Goal: Transaction & Acquisition: Book appointment/travel/reservation

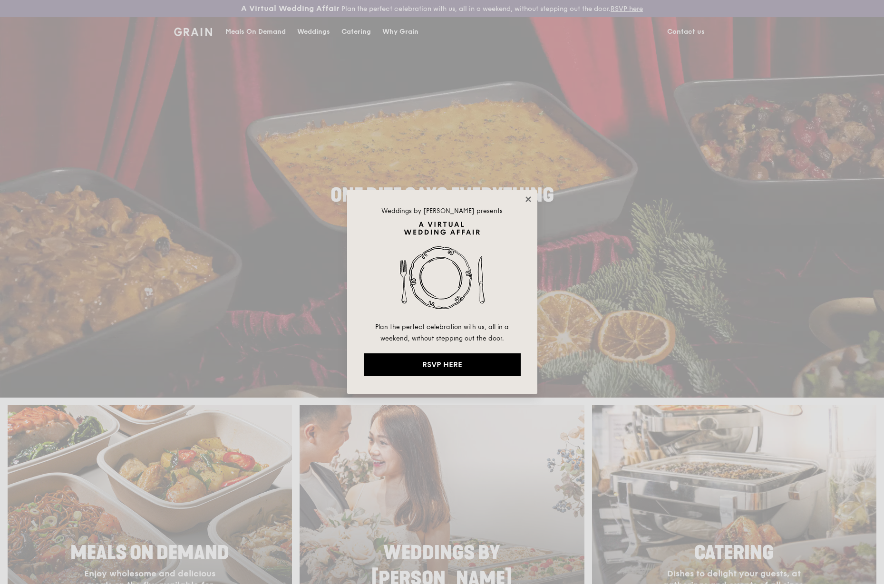
click at [527, 198] on icon at bounding box center [527, 198] width 5 height 5
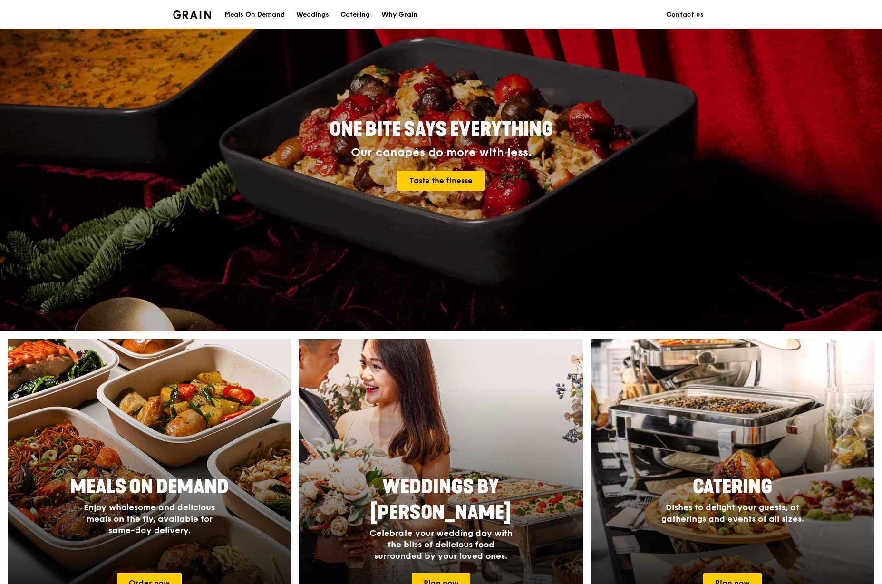
scroll to position [281, 0]
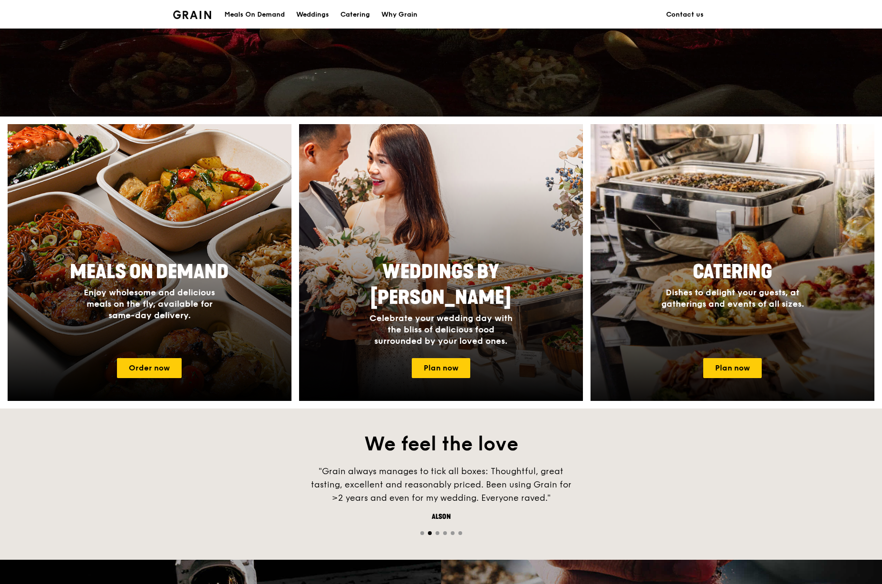
click at [746, 334] on div "Catering Dishes to delight your guests, at gatherings and events of all sizes." at bounding box center [732, 302] width 284 height 95
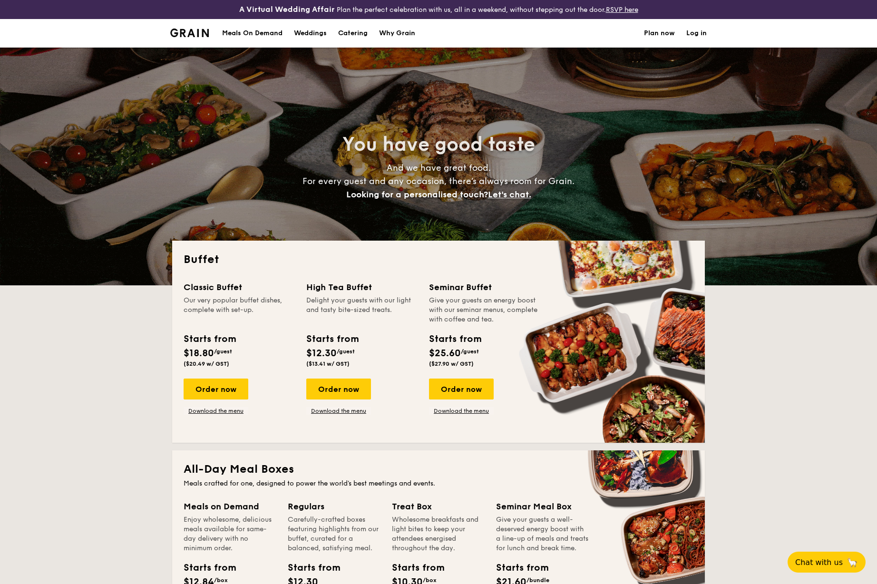
select select
click at [440, 391] on div "Order now" at bounding box center [461, 388] width 65 height 21
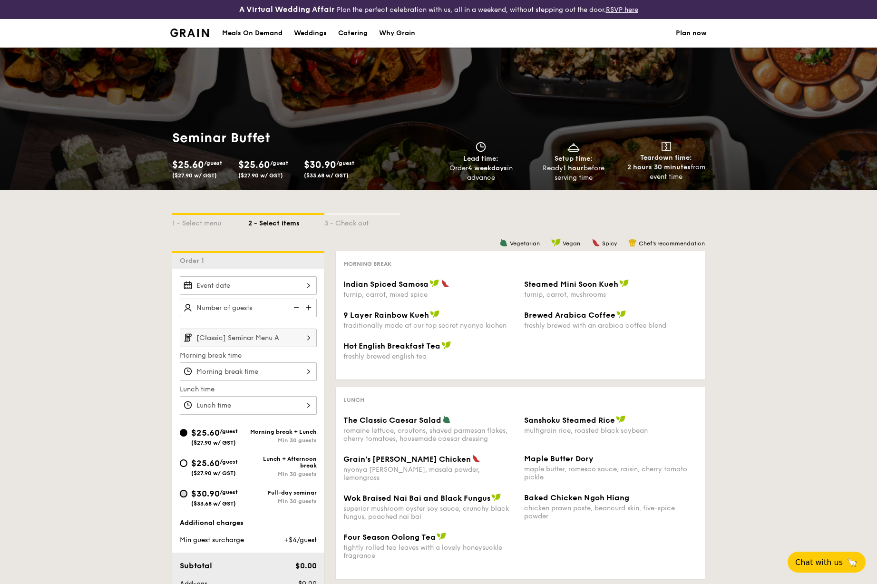
click at [183, 496] on input "$30.90 /guest ($33.68 w/ GST) Full-day seminar Min 30 guests" at bounding box center [184, 494] width 8 height 8
radio input "true"
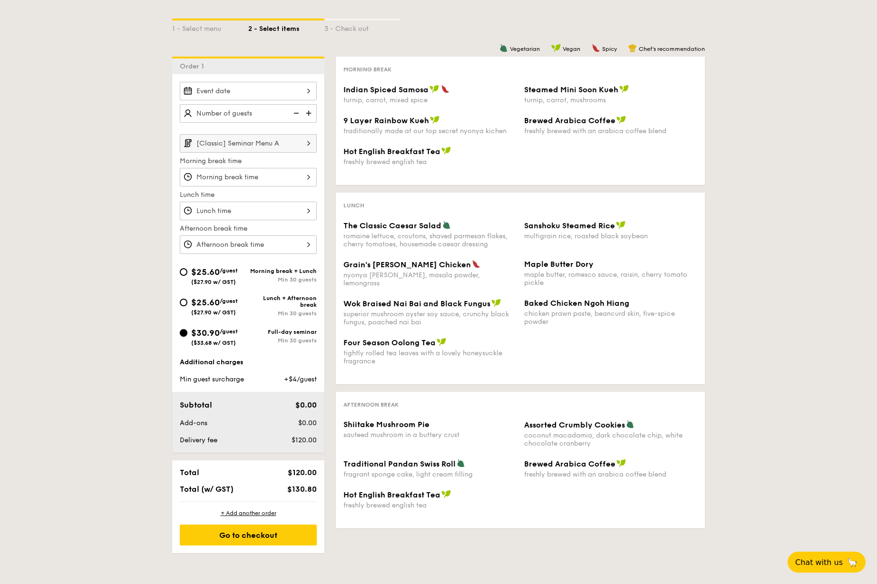
scroll to position [193, 0]
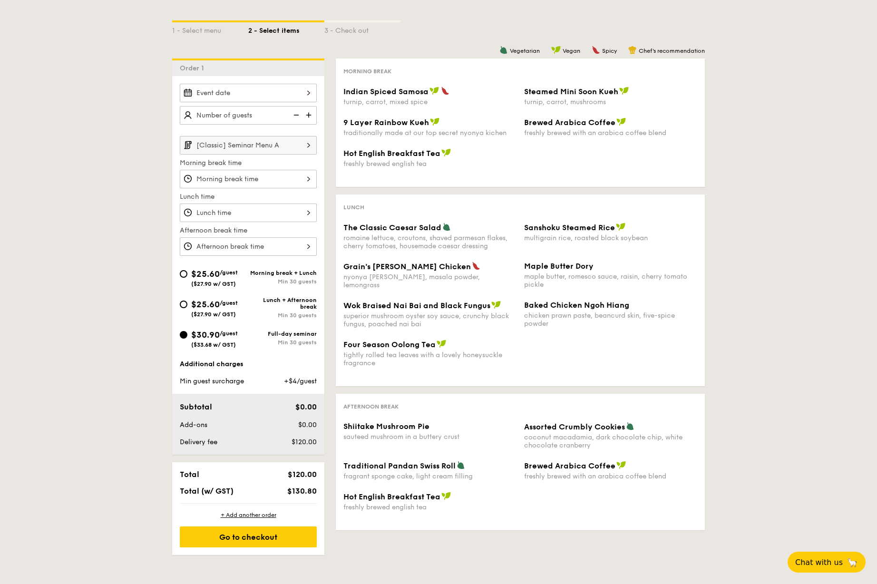
click at [225, 375] on div "Additional charges Min guest surcharge +$4/guest" at bounding box center [248, 372] width 137 height 27
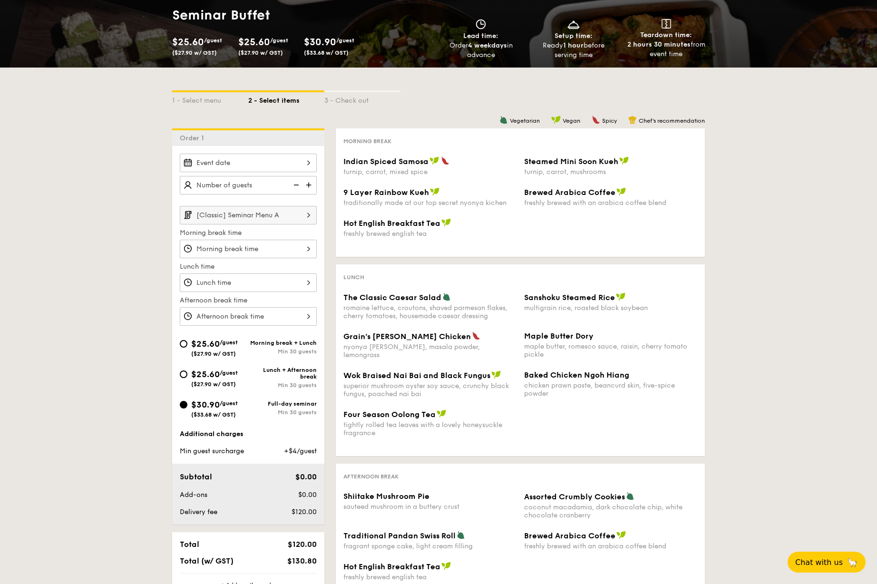
scroll to position [121, 0]
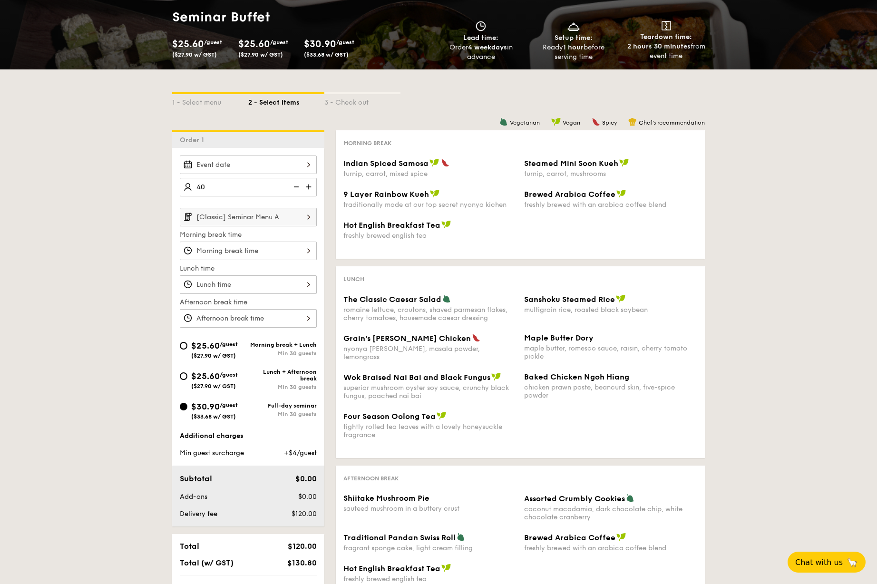
type input "40 guests"
click at [77, 270] on div "1 - Select menu 2 - Select items 3 - Check out Order 1 40 guests [Classic] Semi…" at bounding box center [438, 347] width 877 height 557
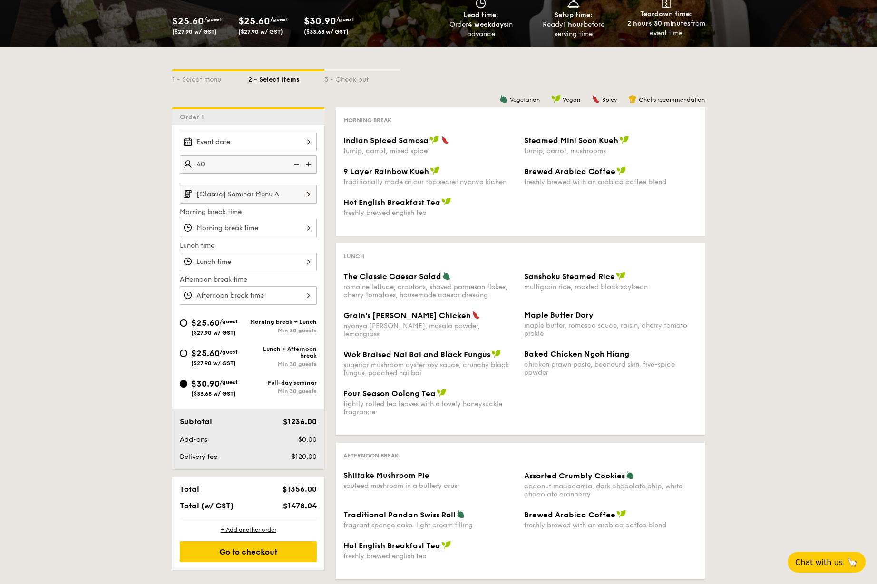
scroll to position [185, 0]
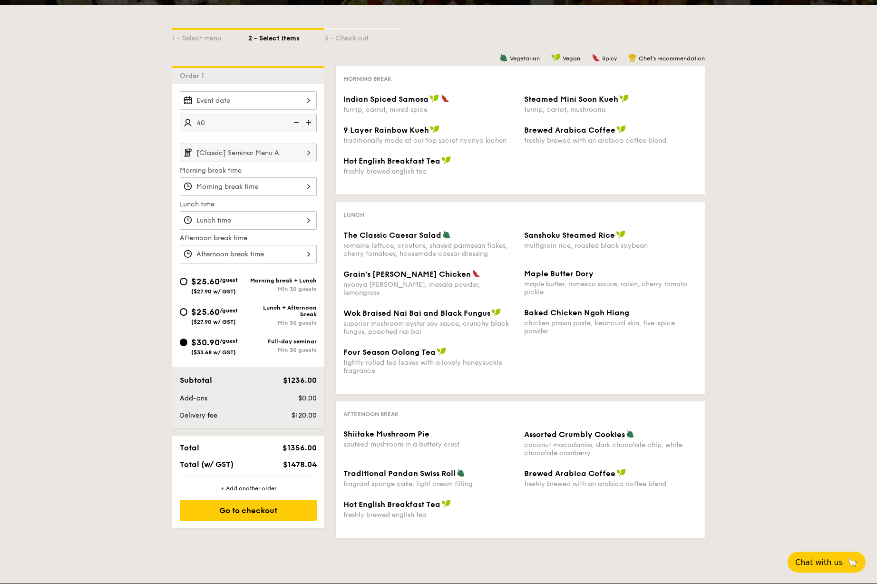
click at [298, 101] on div at bounding box center [248, 100] width 137 height 19
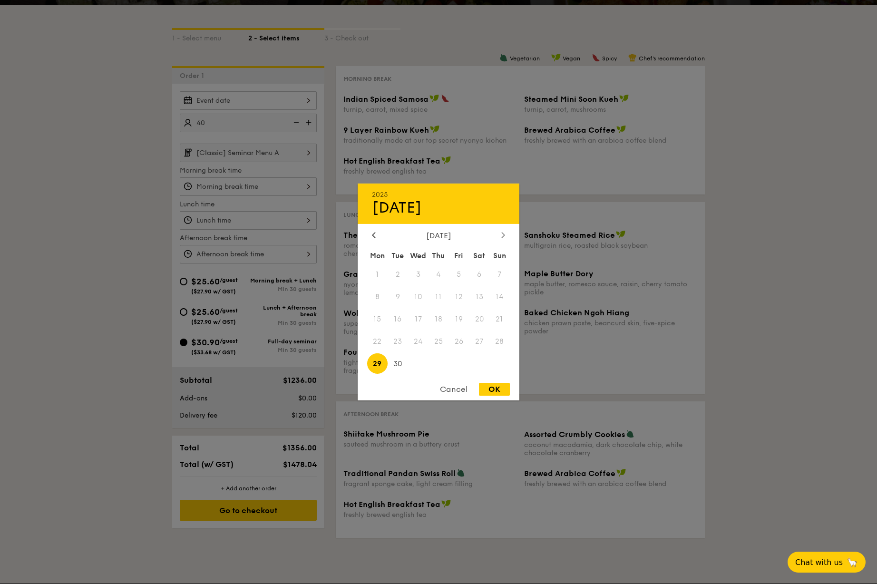
click at [502, 232] on icon at bounding box center [503, 235] width 4 height 6
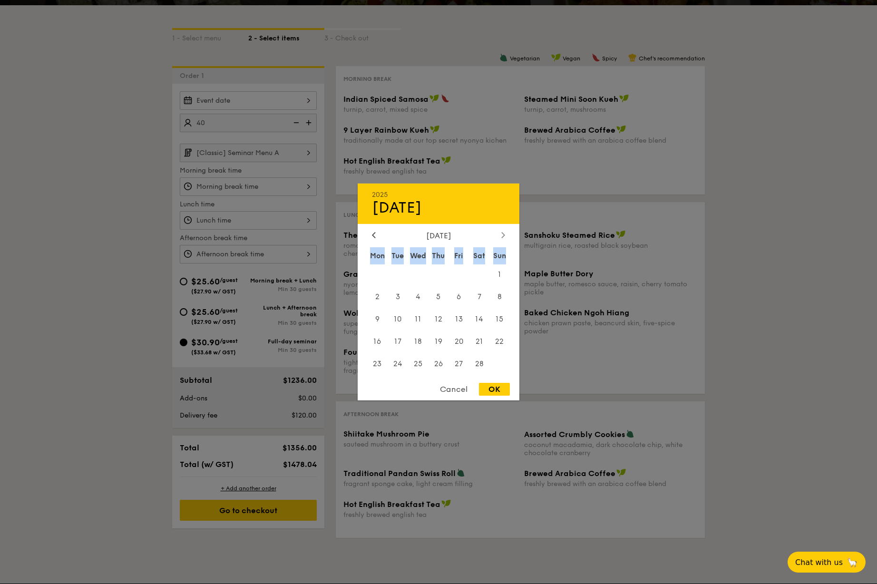
click at [502, 232] on icon at bounding box center [503, 235] width 4 height 6
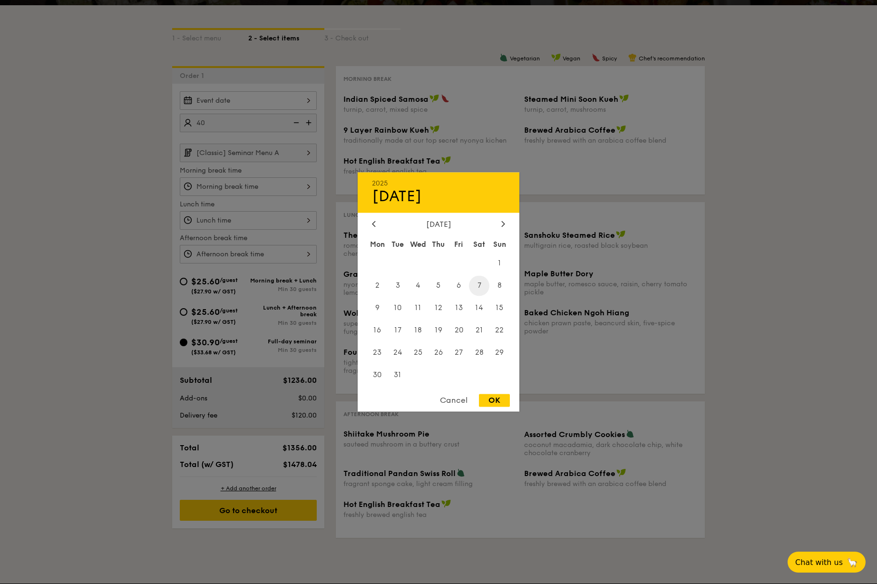
click at [479, 284] on span "7" at bounding box center [479, 285] width 20 height 20
click at [456, 287] on span "6" at bounding box center [458, 285] width 20 height 20
click at [470, 285] on span "7" at bounding box center [479, 285] width 20 height 20
click at [463, 287] on span "6" at bounding box center [458, 285] width 20 height 20
click at [501, 400] on div "OK" at bounding box center [494, 400] width 31 height 13
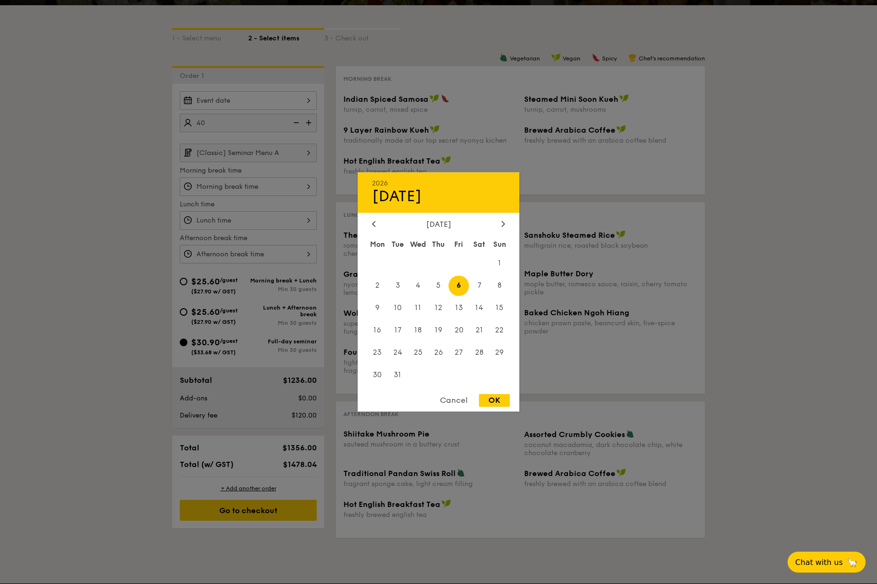
type input "Mar 06, 2026"
click at [304, 100] on div "Mar 06, 2026 2026 Mar 06 March 2026 Mon Tue Wed Thu Fri Sat Sun 1 2 3 4 5 6 7 8…" at bounding box center [248, 100] width 137 height 19
click at [483, 290] on span "7" at bounding box center [479, 285] width 20 height 20
click at [464, 285] on span "6" at bounding box center [458, 285] width 20 height 20
click at [492, 404] on div "OK" at bounding box center [494, 400] width 31 height 13
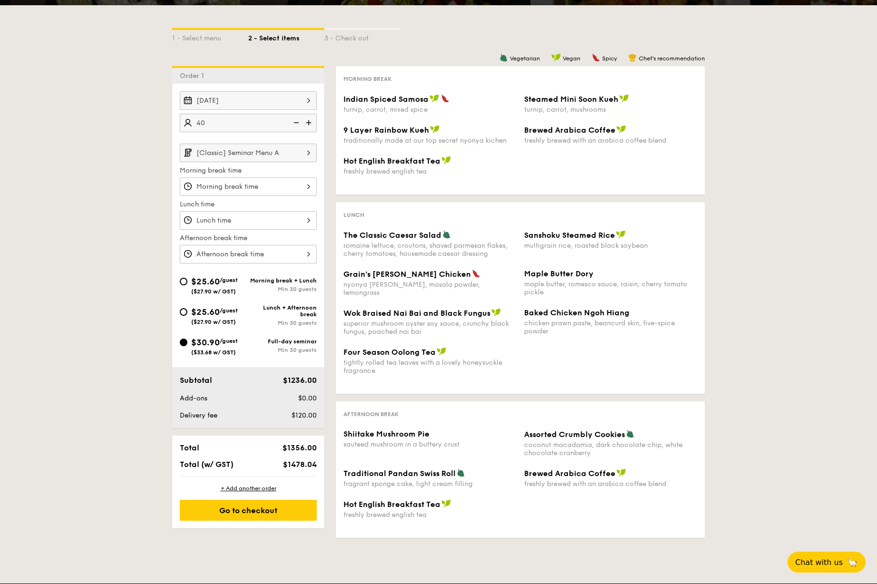
drag, startPoint x: 295, startPoint y: 412, endPoint x: 319, endPoint y: 415, distance: 24.1
click at [319, 415] on div "$120.00" at bounding box center [291, 416] width 58 height 10
click at [302, 454] on div "Total $1356.00 Total (w/ GST) $1478.04" at bounding box center [248, 455] width 152 height 41
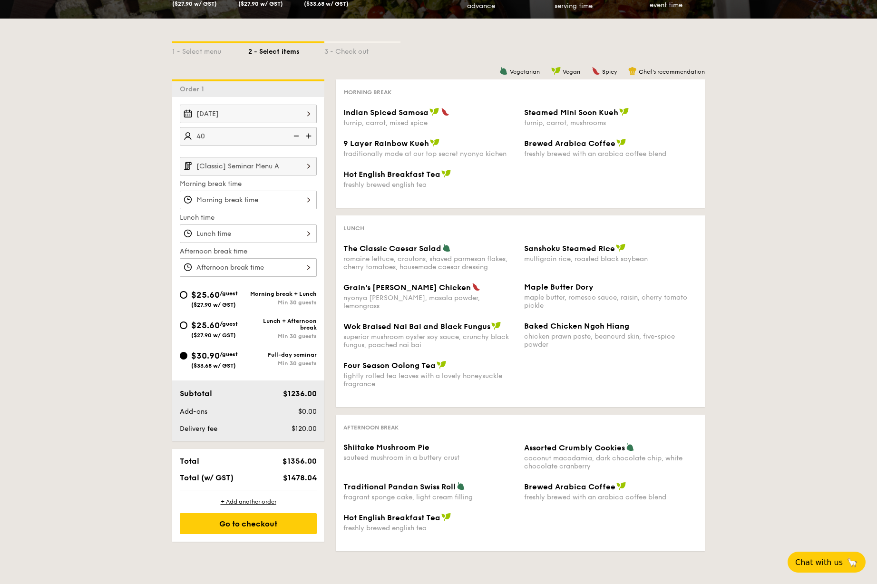
scroll to position [170, 0]
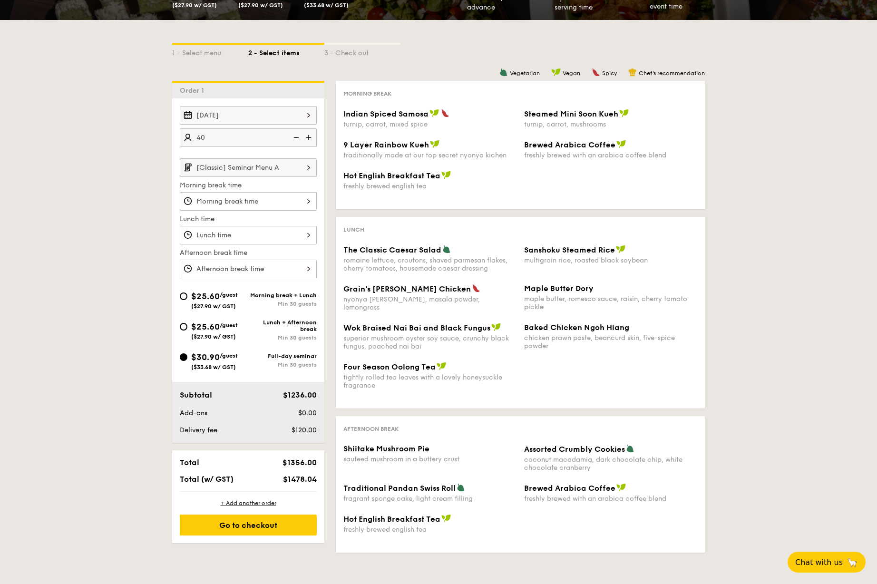
click at [307, 136] on img at bounding box center [309, 137] width 14 height 18
type input "50 guests"
click at [423, 394] on div "Four Season Oolong Tea tightly rolled tea leaves with a lovely honeysuckle frag…" at bounding box center [519, 381] width 361 height 39
click at [414, 323] on span "Wok Braised Nai Bai and Black Fungus" at bounding box center [416, 327] width 147 height 9
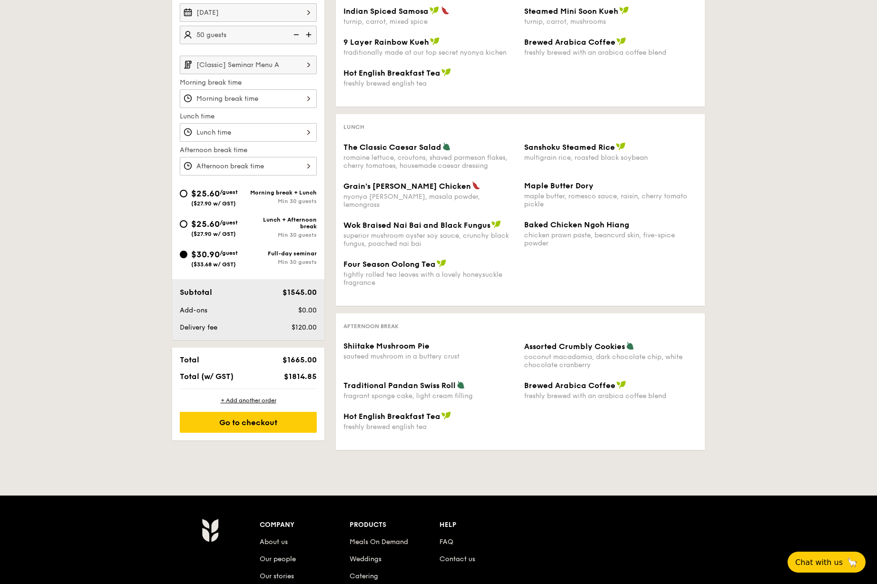
scroll to position [268, 0]
